Goal: Task Accomplishment & Management: Complete application form

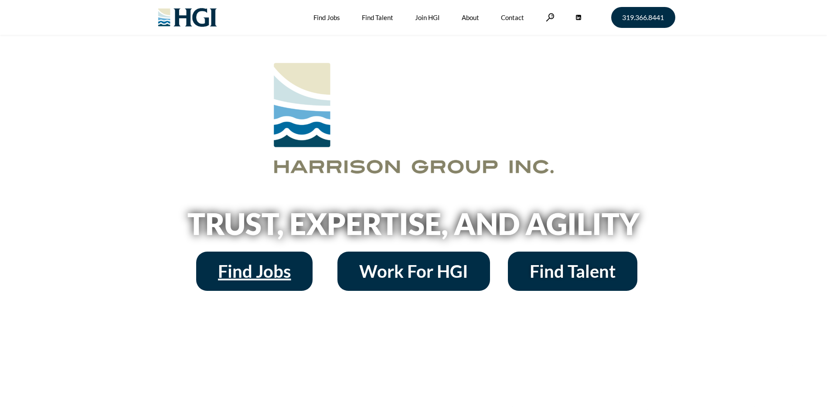
click at [280, 271] on span "Find Jobs" at bounding box center [254, 271] width 73 height 17
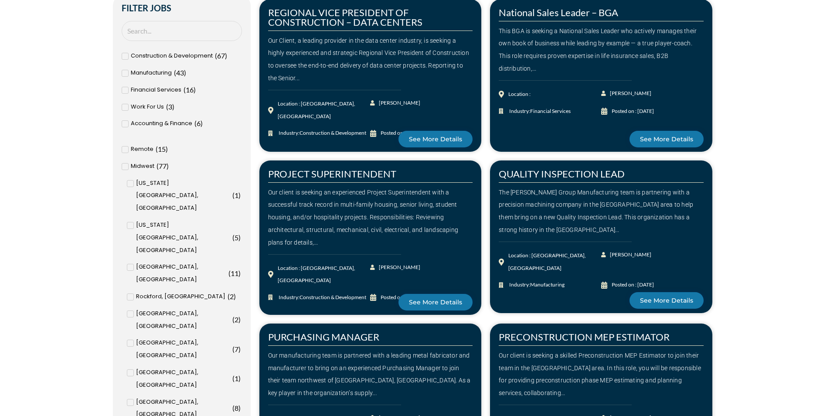
scroll to position [349, 0]
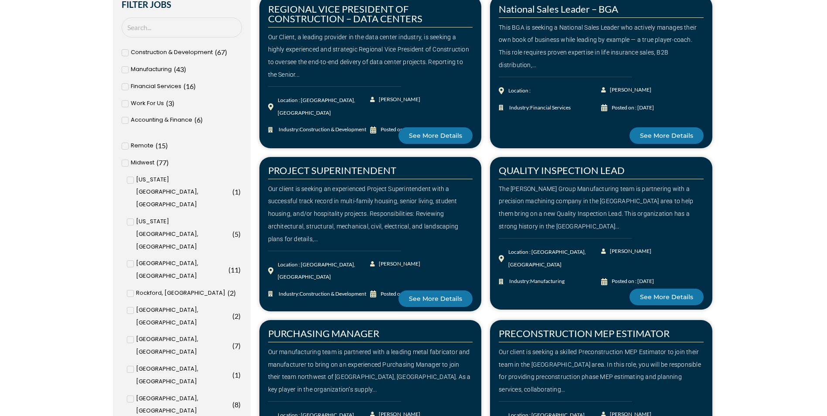
click at [0, 0] on input "[GEOGRAPHIC_DATA], [GEOGRAPHIC_DATA] ( 8 )" at bounding box center [0, 0] width 0 height 0
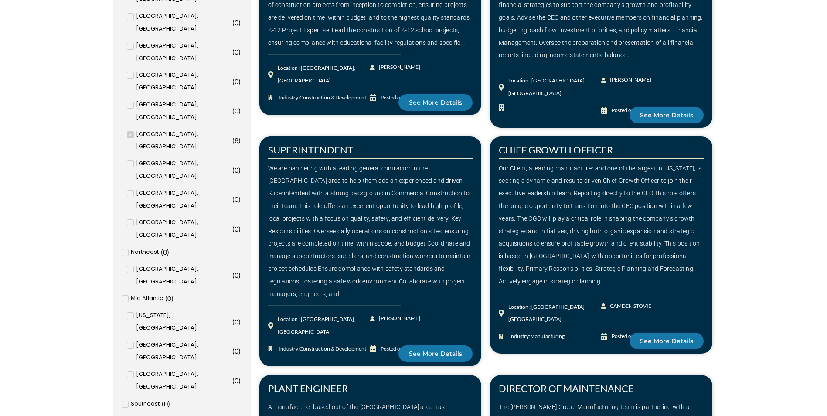
scroll to position [916, 0]
